Goal: Navigation & Orientation: Find specific page/section

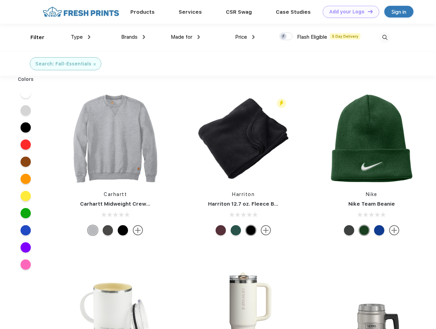
scroll to position [0, 0]
click at [349, 12] on link "Add your Logo Design Tool" at bounding box center [351, 12] width 57 height 12
click at [0, 0] on div "Design Tool" at bounding box center [0, 0] width 0 height 0
click at [368, 11] on link "Add your Logo Design Tool" at bounding box center [351, 12] width 57 height 12
click at [33, 37] on div "Filter" at bounding box center [37, 38] width 14 height 8
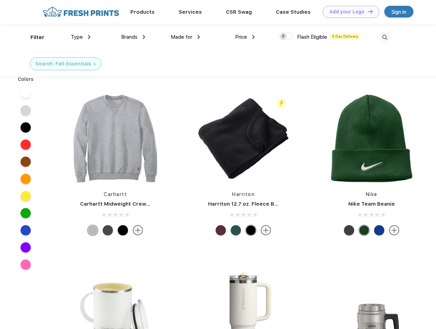
click at [81, 37] on span "Type" at bounding box center [77, 37] width 12 height 6
click at [133, 37] on span "Brands" at bounding box center [129, 37] width 16 height 6
click at [186, 37] on span "Made for" at bounding box center [182, 37] width 22 height 6
click at [245, 37] on span "Price" at bounding box center [241, 37] width 12 height 6
click at [286, 37] on div at bounding box center [285, 37] width 13 height 8
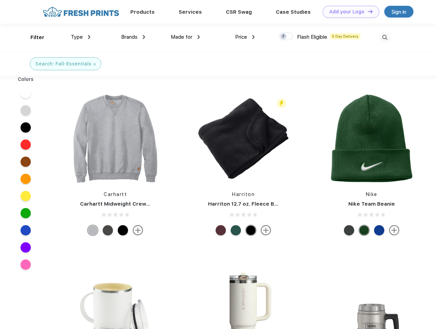
click at [284, 37] on input "checkbox" at bounding box center [281, 34] width 4 height 4
click at [385, 37] on img at bounding box center [384, 37] width 11 height 11
